Goal: Information Seeking & Learning: Find specific fact

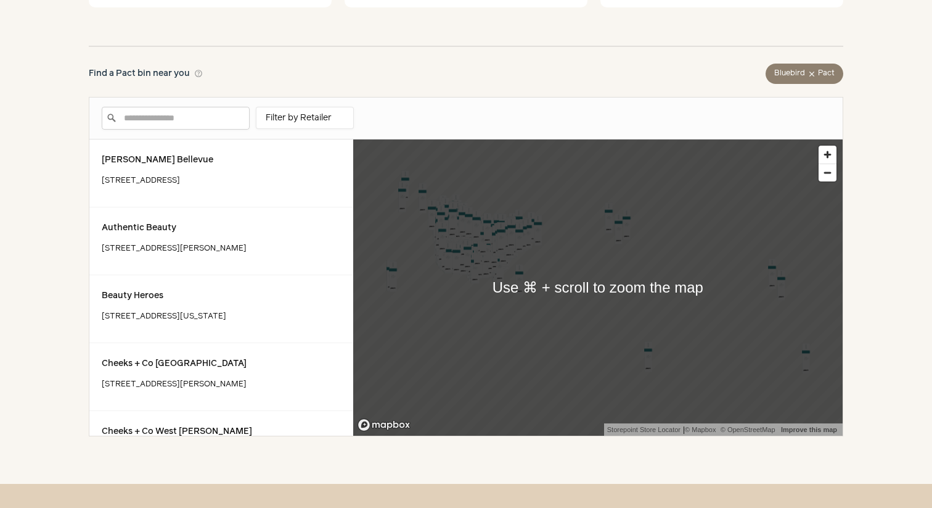
scroll to position [385, 0]
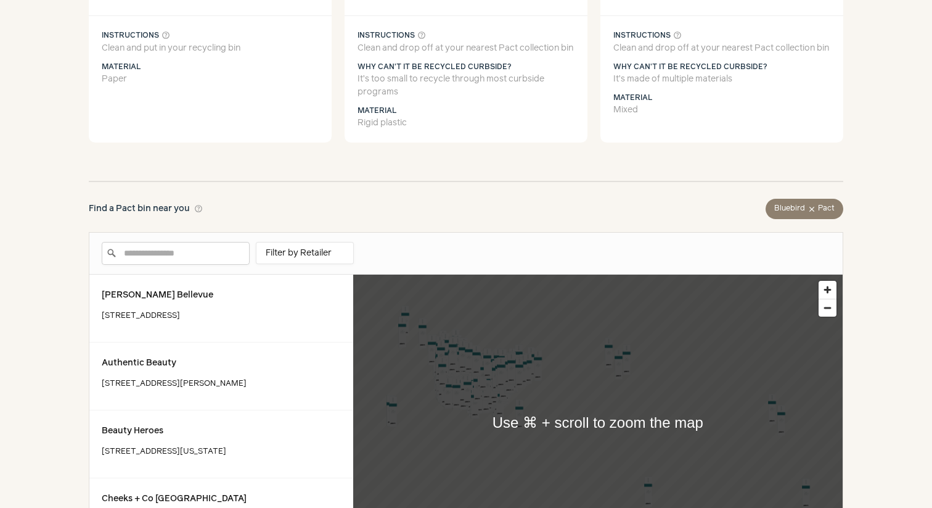
click at [224, 250] on input "Enter a location" at bounding box center [176, 253] width 148 height 23
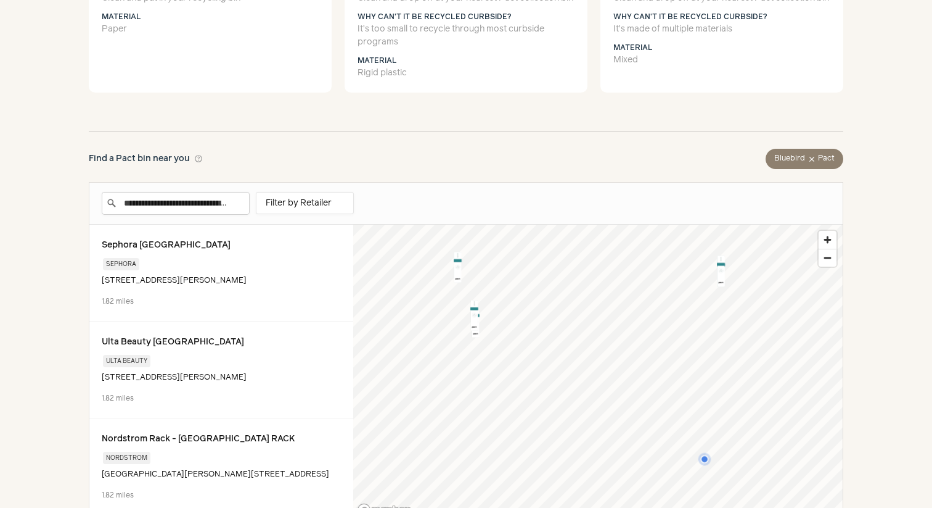
scroll to position [437, 0]
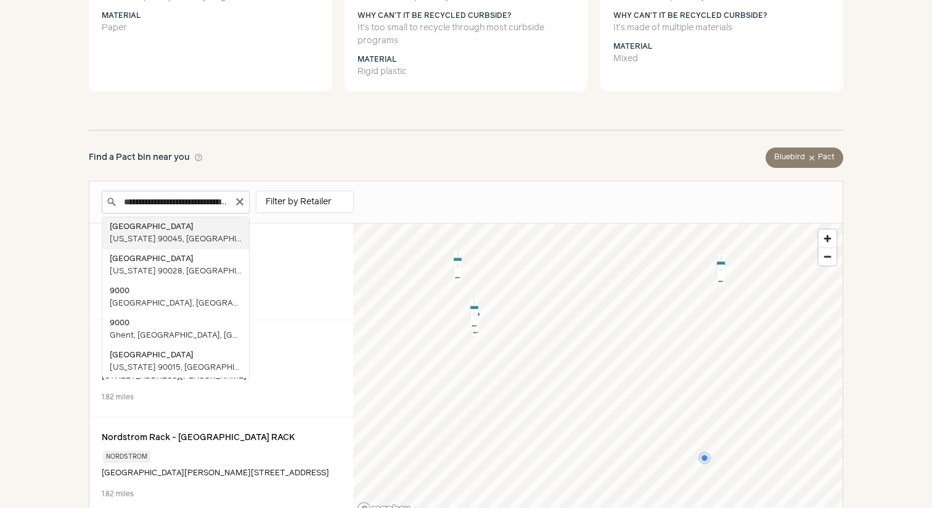
click at [168, 206] on input "**********" at bounding box center [176, 202] width 148 height 23
type input "**********"
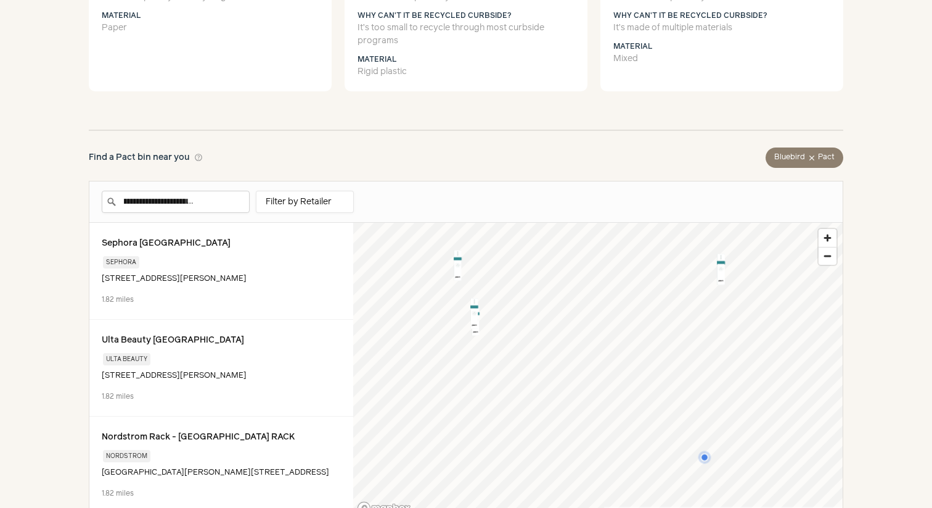
scroll to position [0, 0]
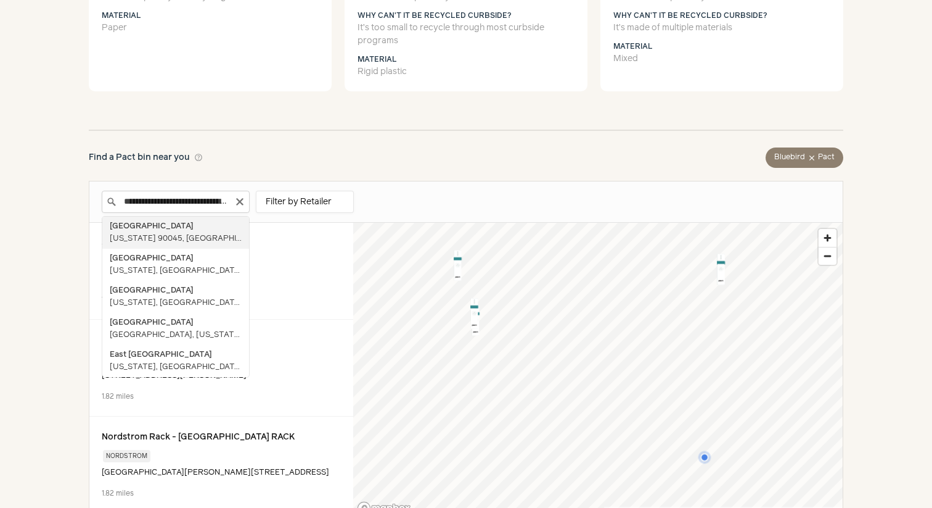
click at [212, 201] on input "**********" at bounding box center [176, 202] width 148 height 22
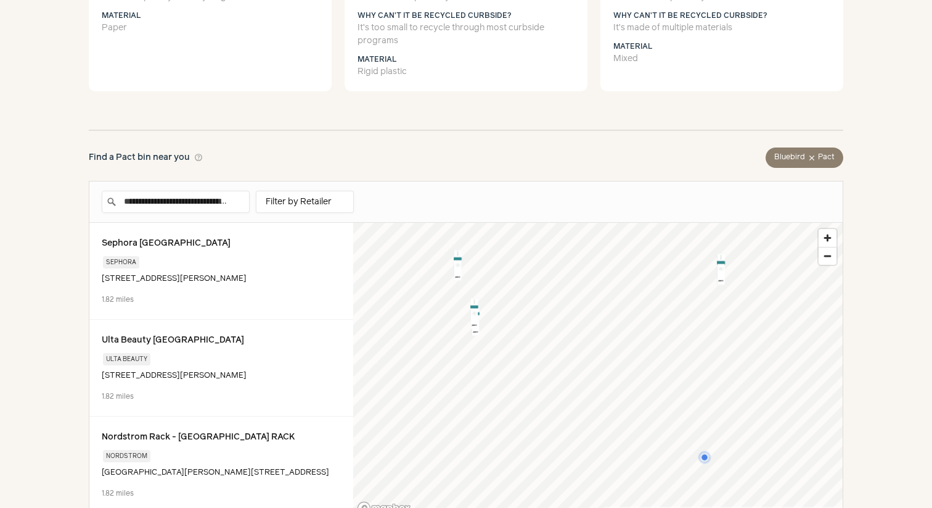
click at [304, 169] on div "**********" at bounding box center [466, 317] width 755 height 401
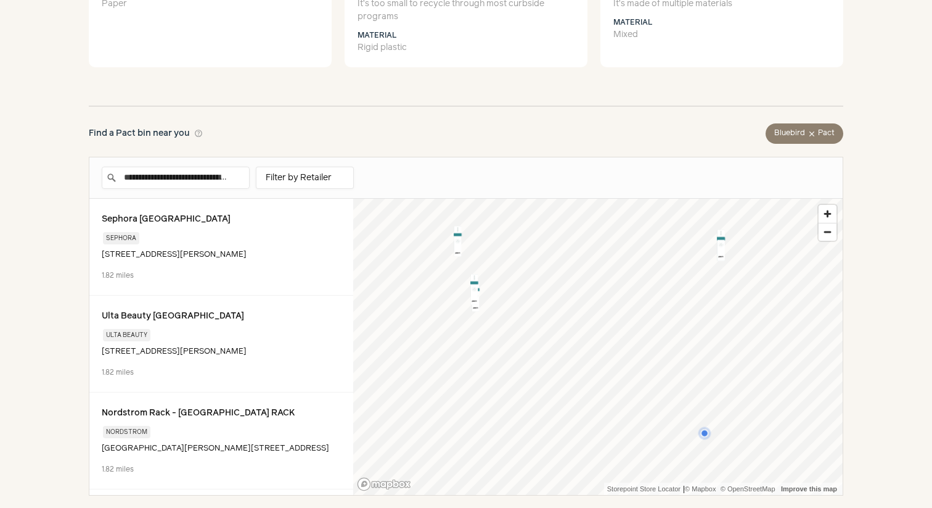
scroll to position [464, 0]
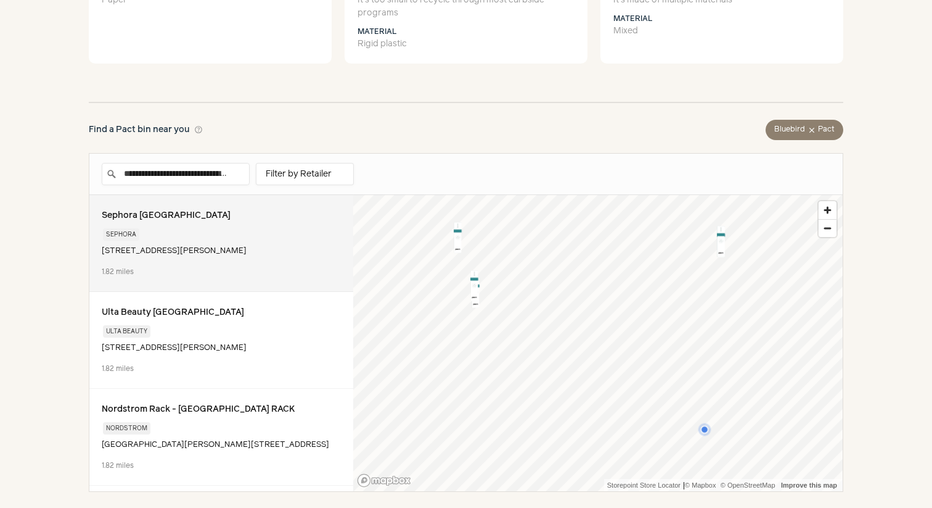
click at [208, 226] on div at bounding box center [221, 225] width 239 height 2
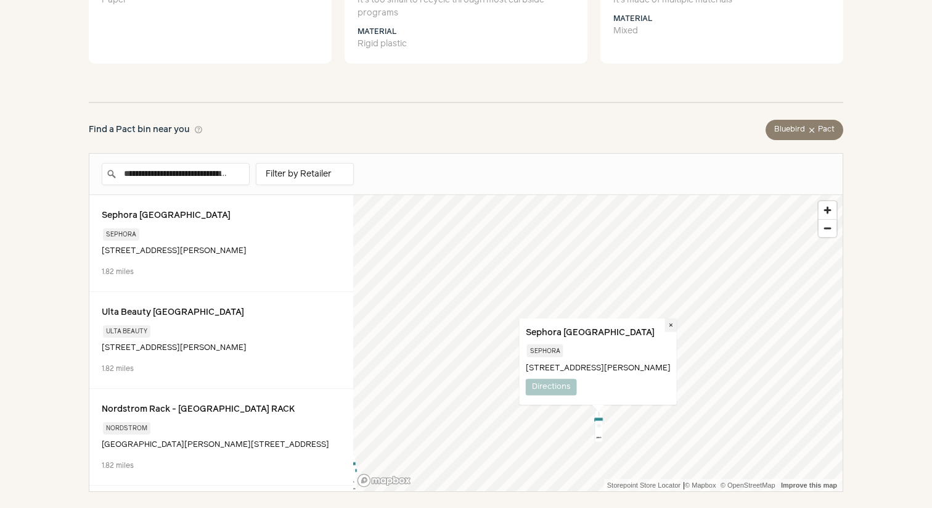
click at [677, 318] on button "×" at bounding box center [671, 325] width 12 height 14
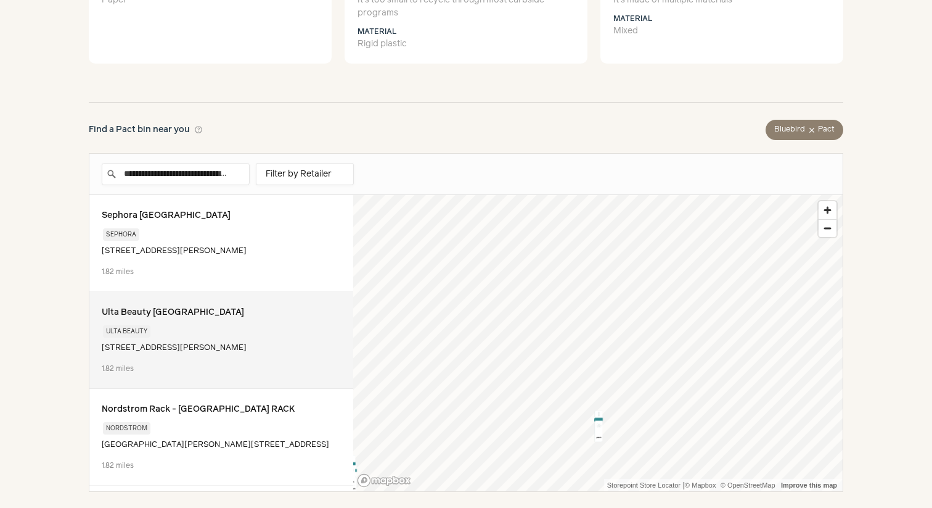
click at [191, 316] on div "Ulta Beauty [GEOGRAPHIC_DATA]" at bounding box center [221, 312] width 239 height 16
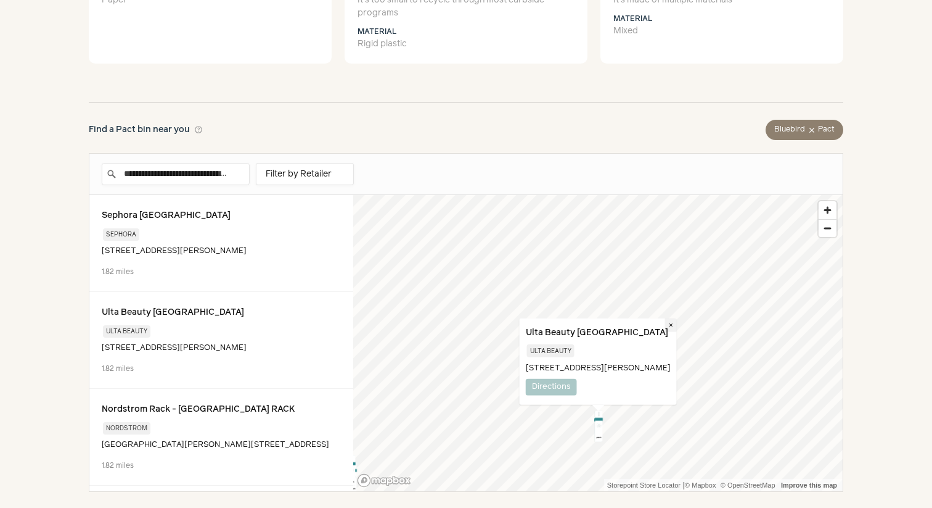
click at [677, 318] on button "×" at bounding box center [671, 325] width 12 height 14
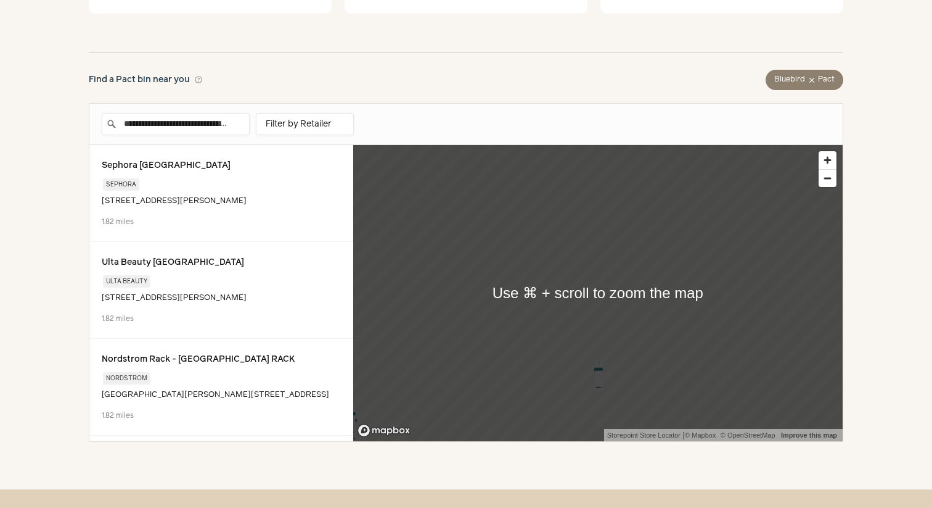
scroll to position [523, 0]
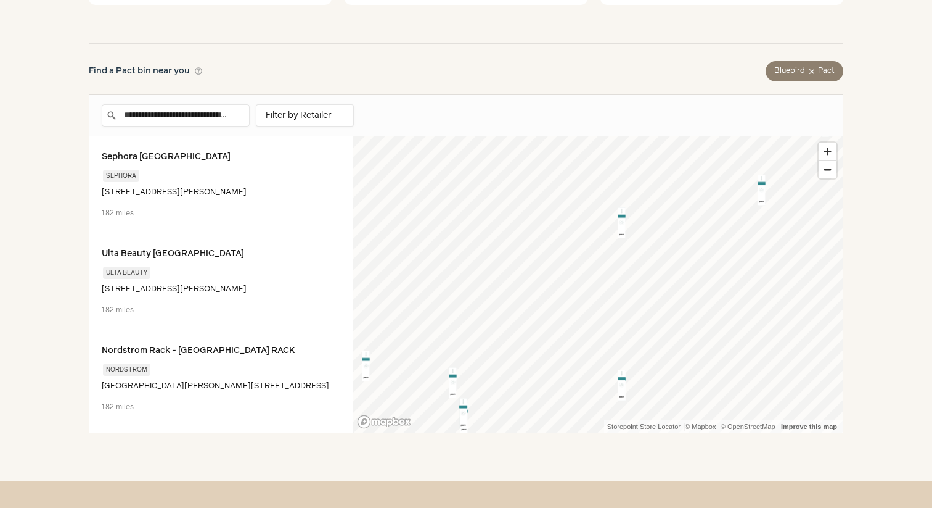
click at [622, 219] on div "Map marker" at bounding box center [621, 222] width 31 height 31
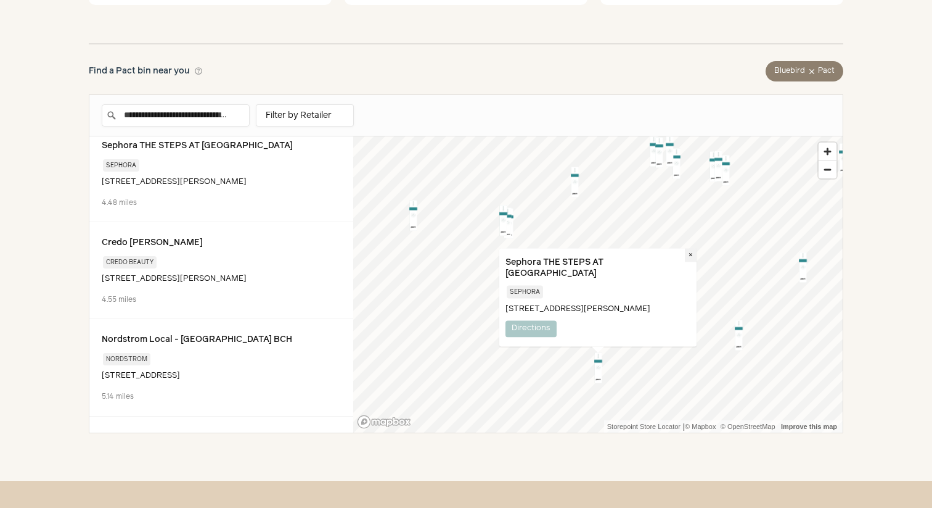
click at [694, 252] on button "×" at bounding box center [691, 255] width 12 height 14
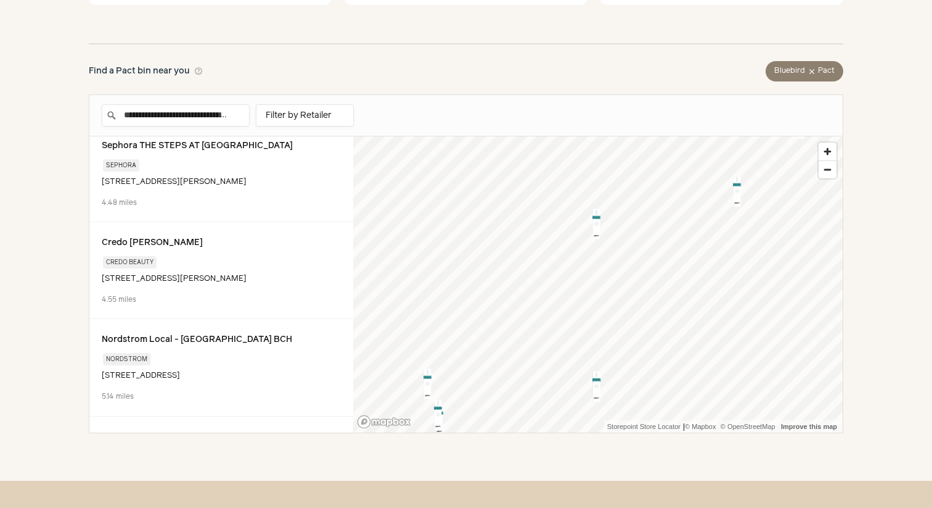
click at [598, 382] on div "Map marker" at bounding box center [596, 386] width 31 height 31
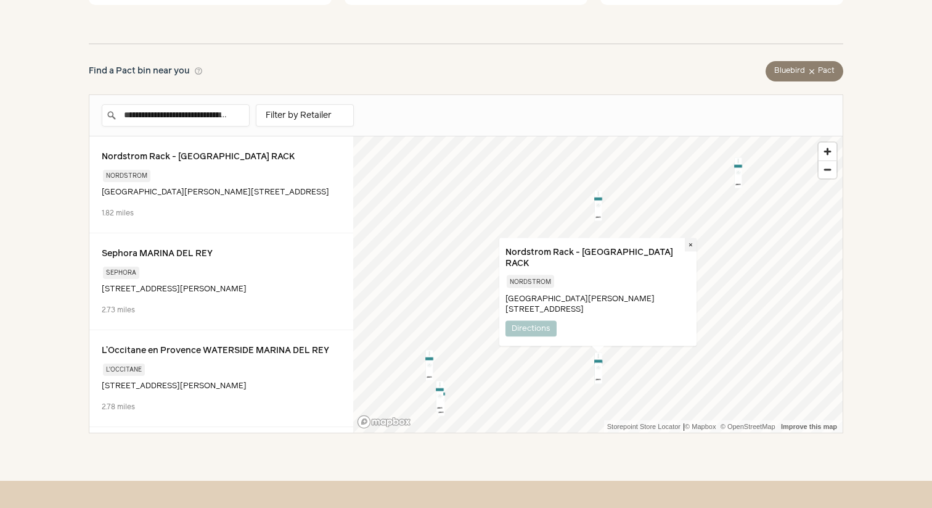
click at [693, 251] on button "×" at bounding box center [691, 244] width 12 height 14
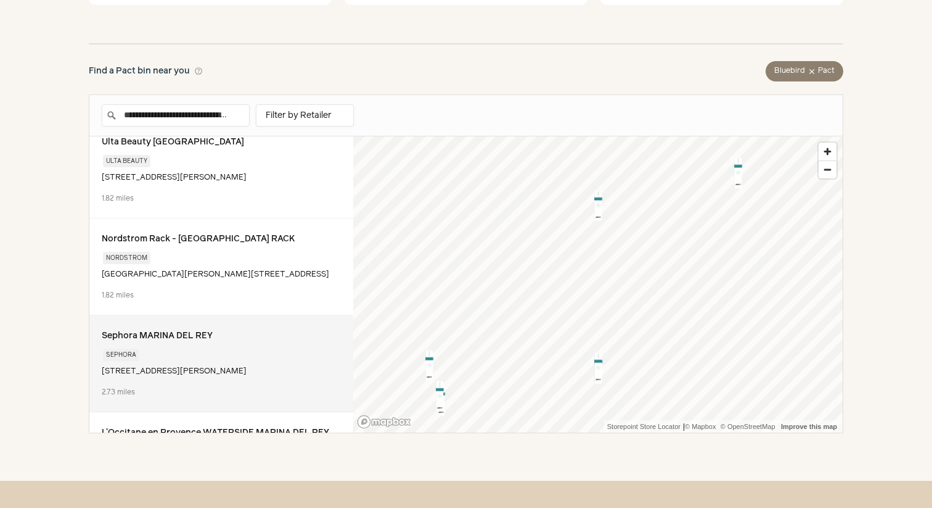
scroll to position [0, 0]
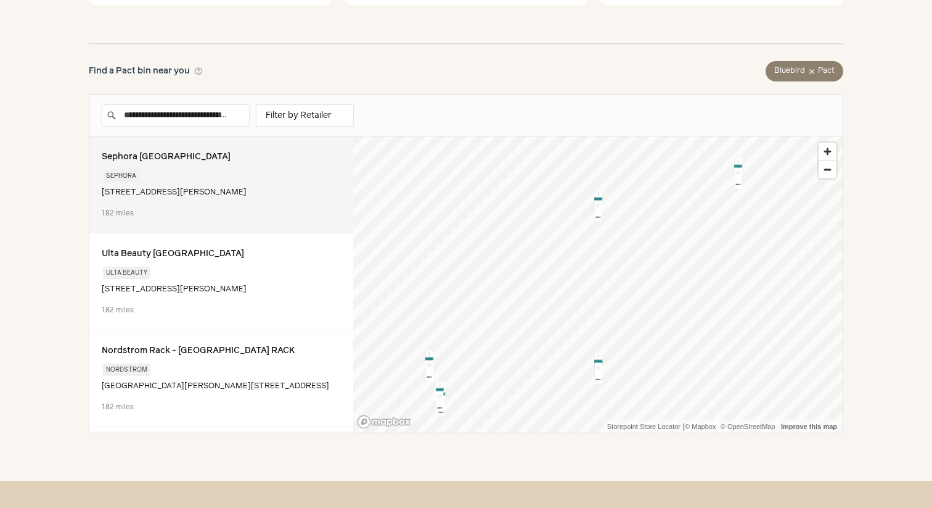
click at [271, 174] on div "Sephora" at bounding box center [221, 175] width 239 height 20
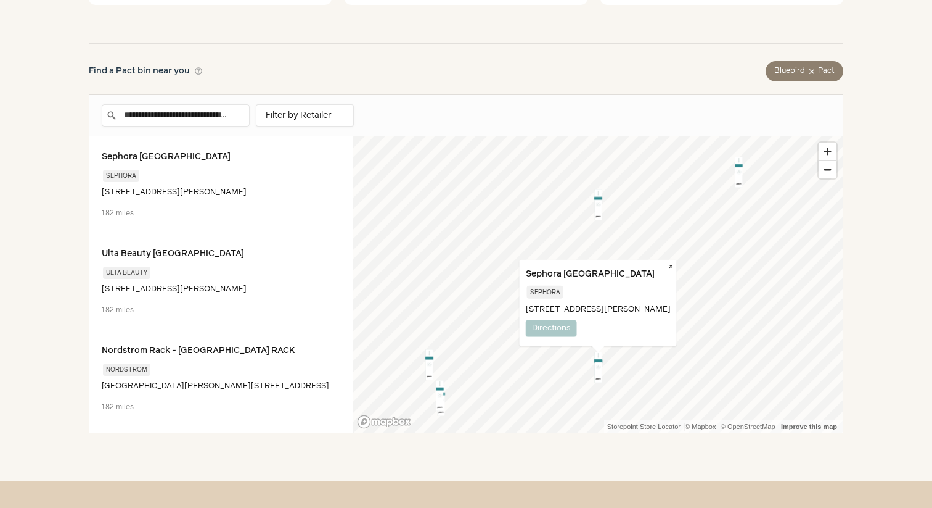
drag, startPoint x: 552, startPoint y: 308, endPoint x: 502, endPoint y: 294, distance: 51.9
click at [519, 294] on div "Sephora [GEOGRAPHIC_DATA] Sephora [STREET_ADDRESS][PERSON_NAME] Directions ×" at bounding box center [597, 302] width 157 height 86
copy p "[STREET_ADDRESS][PERSON_NAME]"
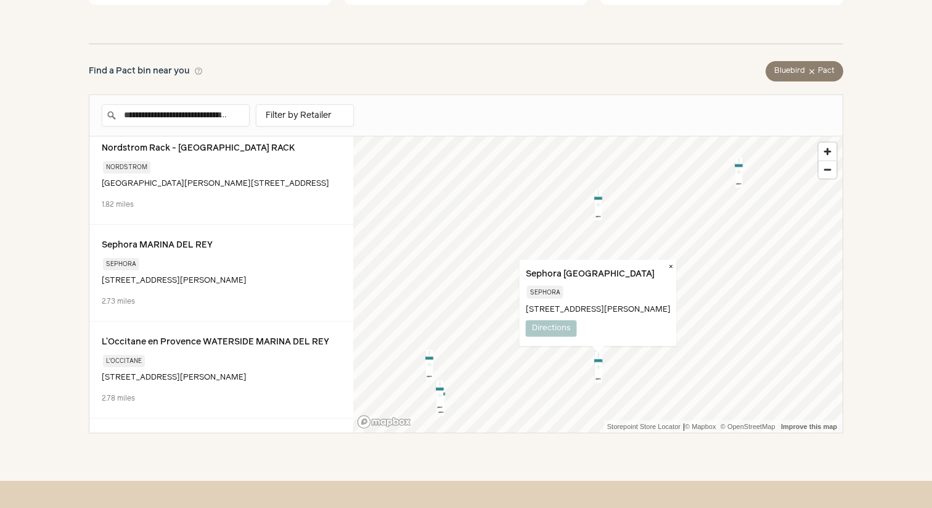
scroll to position [203, 0]
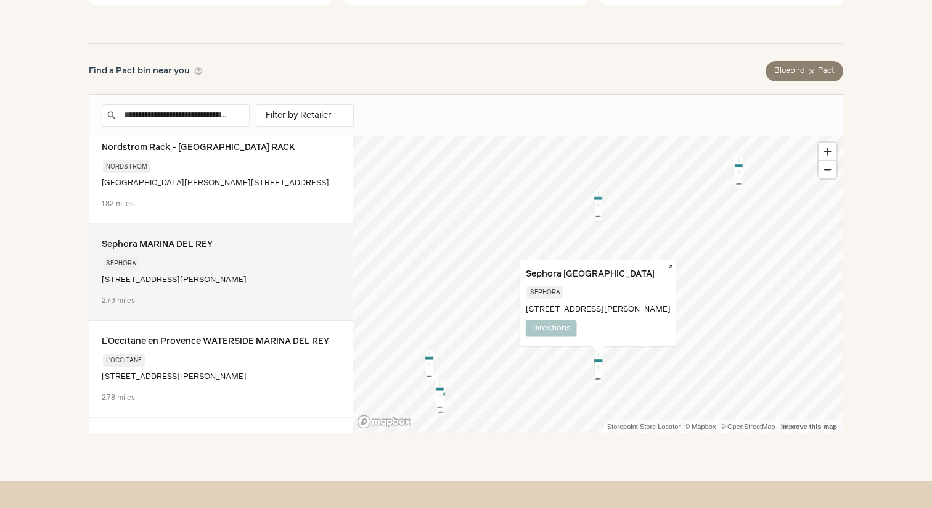
click at [225, 272] on div "Sephora" at bounding box center [221, 262] width 239 height 20
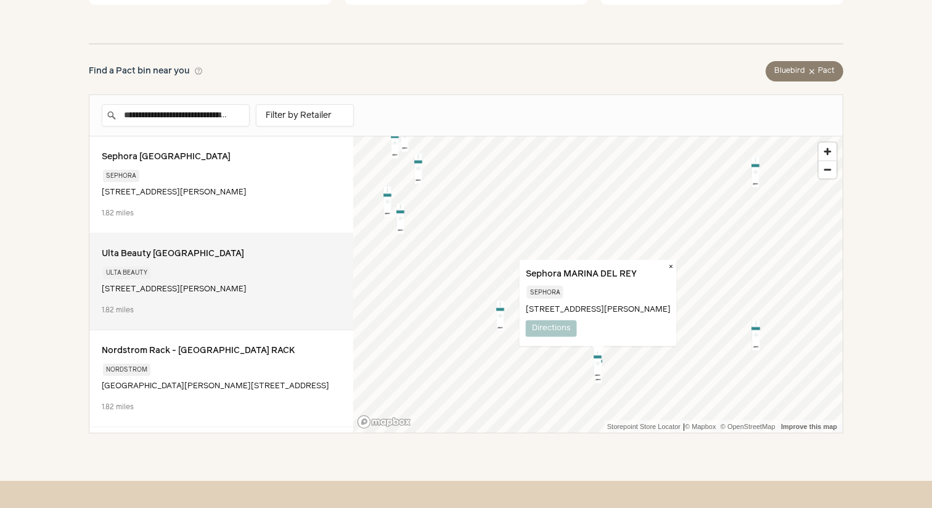
click at [234, 248] on div "Ulta Beauty [GEOGRAPHIC_DATA]" at bounding box center [221, 253] width 239 height 16
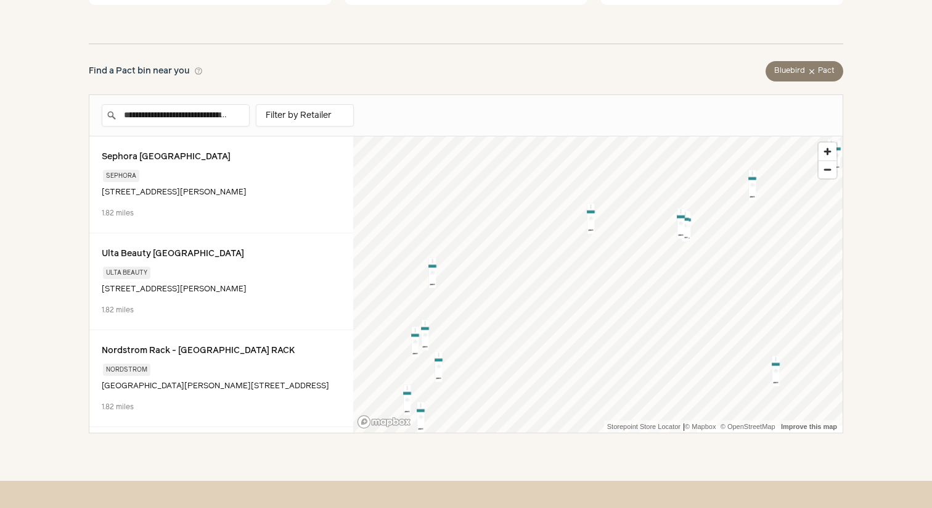
click at [591, 221] on div "Map marker" at bounding box center [590, 218] width 31 height 31
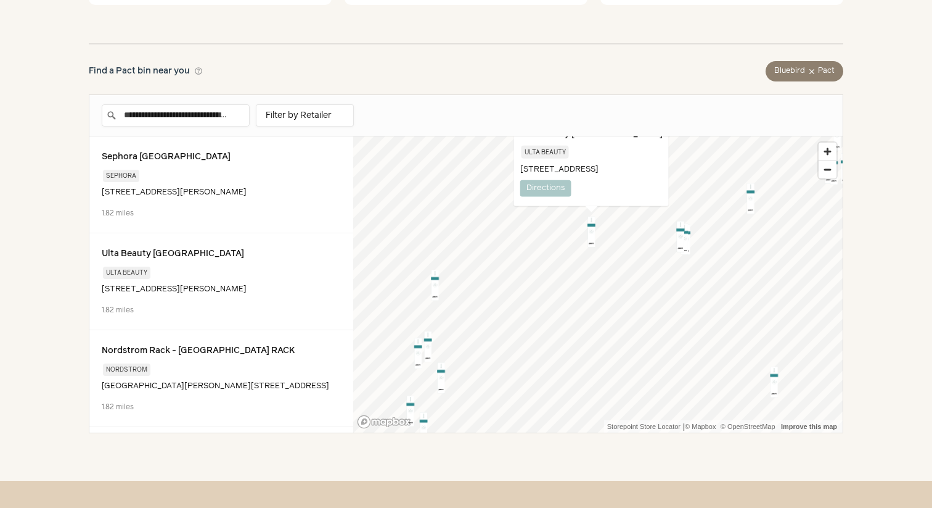
scroll to position [2300, 0]
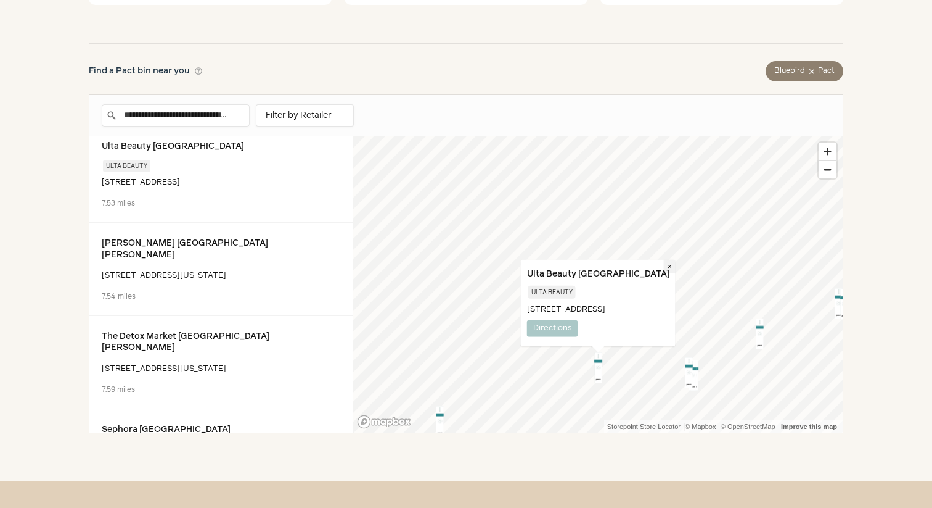
click at [675, 266] on button "×" at bounding box center [670, 266] width 12 height 14
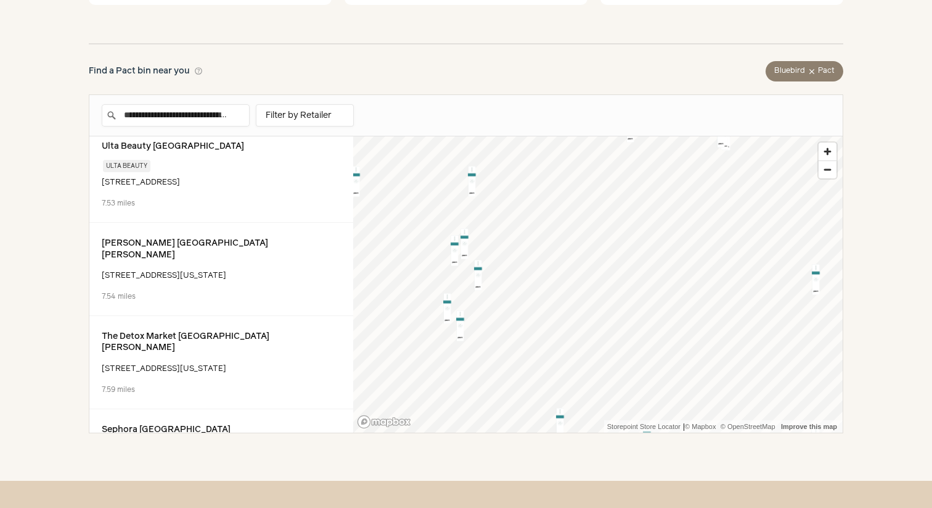
click at [613, 117] on div "**********" at bounding box center [466, 263] width 755 height 339
